Goal: Use online tool/utility: Utilize a website feature to perform a specific function

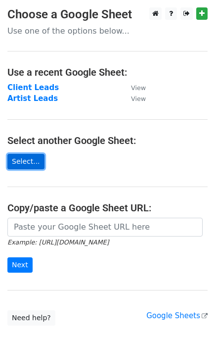
click at [26, 159] on link "Select..." at bounding box center [25, 161] width 37 height 15
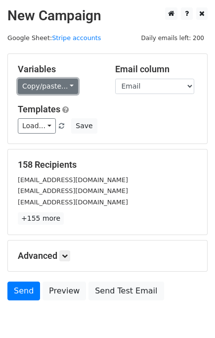
click at [54, 87] on link "Copy/paste..." at bounding box center [48, 86] width 60 height 15
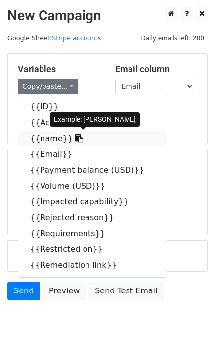
click at [48, 136] on link "{{name}}" at bounding box center [92, 139] width 149 height 16
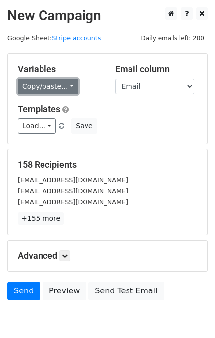
click at [63, 90] on link "Copy/paste..." at bounding box center [48, 86] width 60 height 15
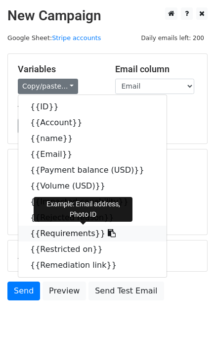
click at [63, 231] on link "{{Requirements}}" at bounding box center [92, 234] width 149 height 16
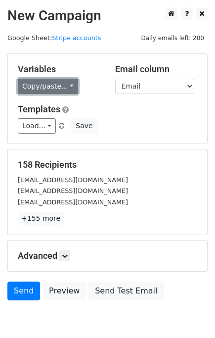
click at [69, 87] on link "Copy/paste..." at bounding box center [48, 86] width 60 height 15
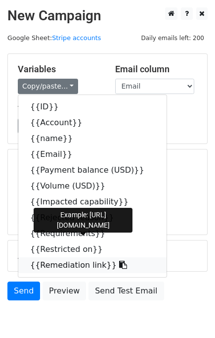
click at [74, 265] on link "{{Remediation link}}" at bounding box center [92, 266] width 149 height 16
